Goal: Information Seeking & Learning: Learn about a topic

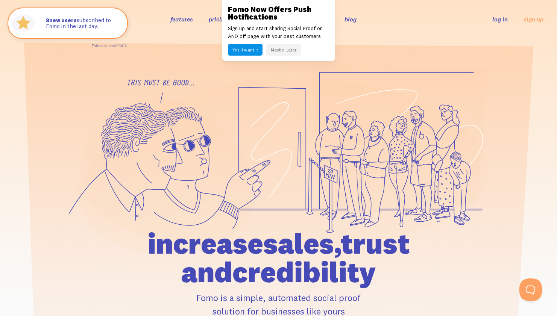
click at [284, 50] on button "Maybe Later" at bounding box center [283, 50] width 35 height 12
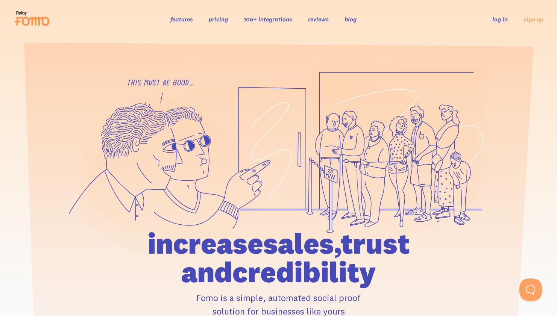
click at [186, 20] on link "features" at bounding box center [181, 19] width 23 height 8
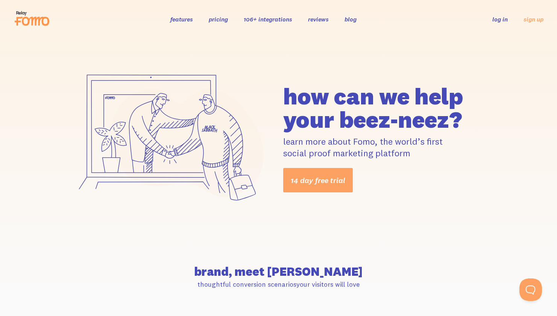
click at [213, 20] on link "pricing" at bounding box center [218, 19] width 19 height 8
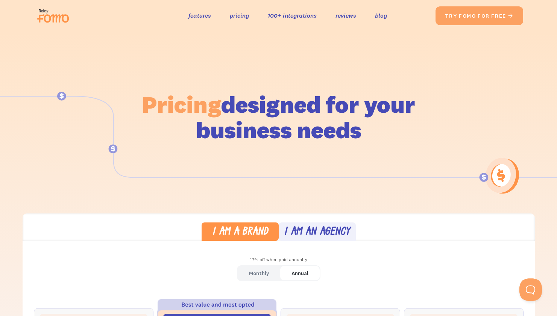
scroll to position [206, 0]
